Goal: Find specific page/section: Find specific page/section

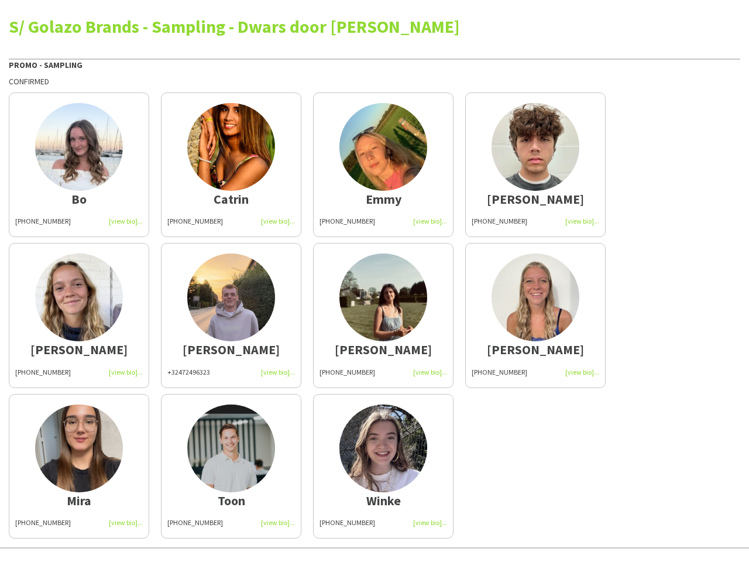
click at [374, 281] on img at bounding box center [383, 297] width 88 height 88
click at [79, 164] on img at bounding box center [79, 147] width 88 height 88
click at [231, 164] on img at bounding box center [231, 147] width 88 height 88
click at [383, 164] on img at bounding box center [383, 147] width 88 height 88
click at [535, 164] on img at bounding box center [535, 147] width 88 height 88
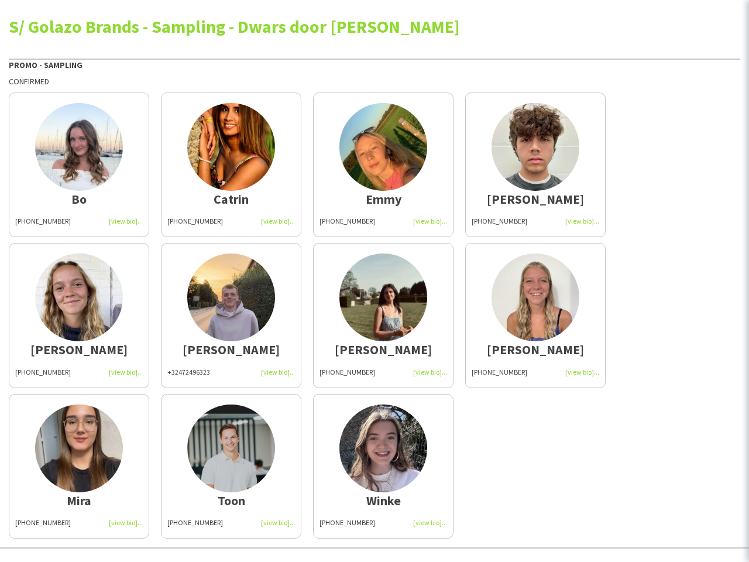
click at [79, 315] on img at bounding box center [79, 297] width 88 height 88
click at [231, 315] on img at bounding box center [231, 297] width 88 height 88
click at [383, 315] on img at bounding box center [383, 297] width 88 height 88
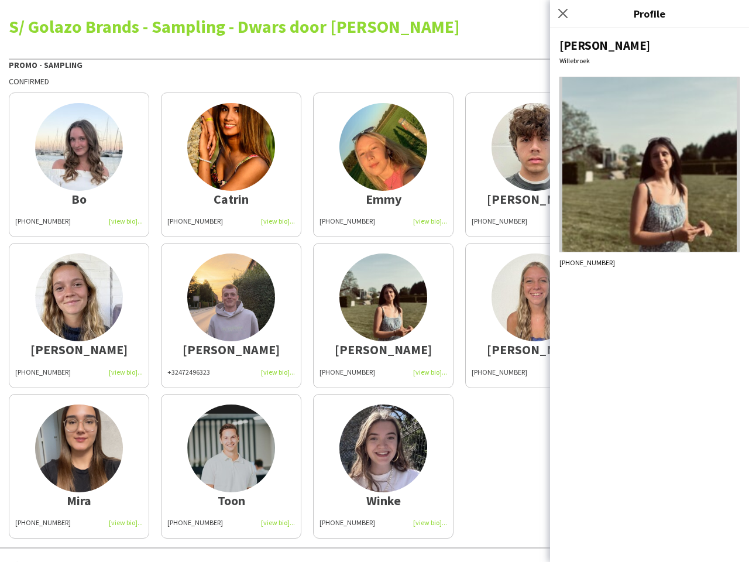
click at [535, 315] on img at bounding box center [535, 297] width 88 height 88
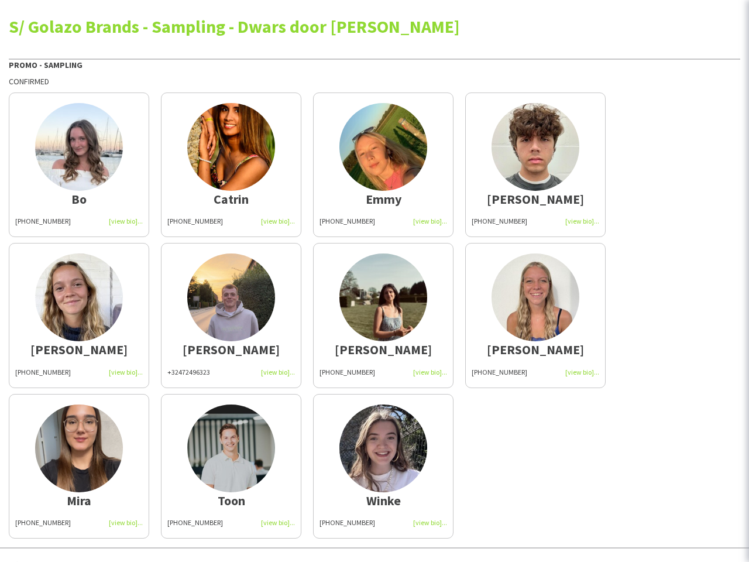
click at [79, 466] on img at bounding box center [79, 448] width 88 height 88
